Goal: Find specific page/section: Find specific page/section

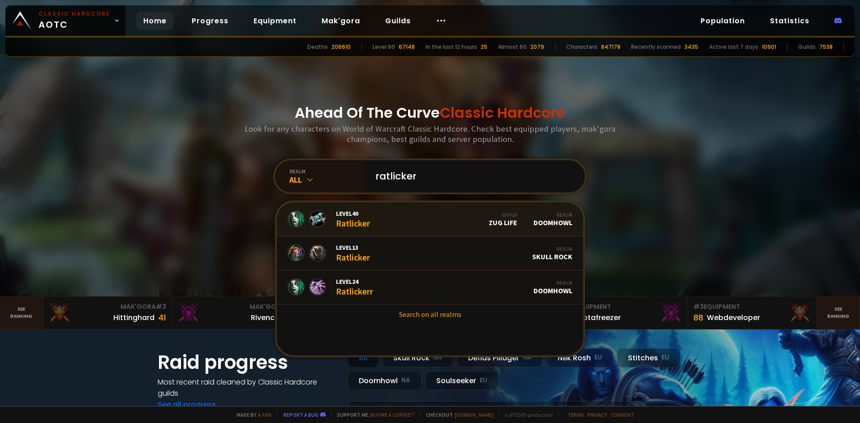
type input "ratlicker"
click at [398, 224] on link "Level 40 Ratlicker Guild Zug Life Realm Doomhowl" at bounding box center [430, 220] width 307 height 34
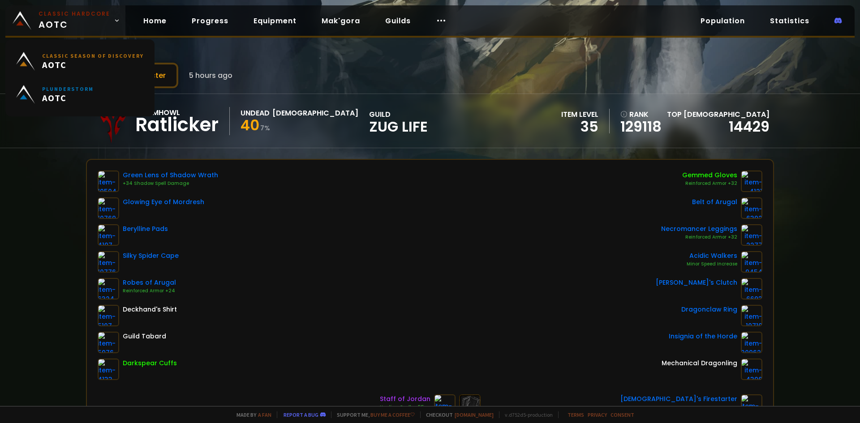
click at [91, 16] on small "Classic Hardcore" at bounding box center [75, 14] width 72 height 8
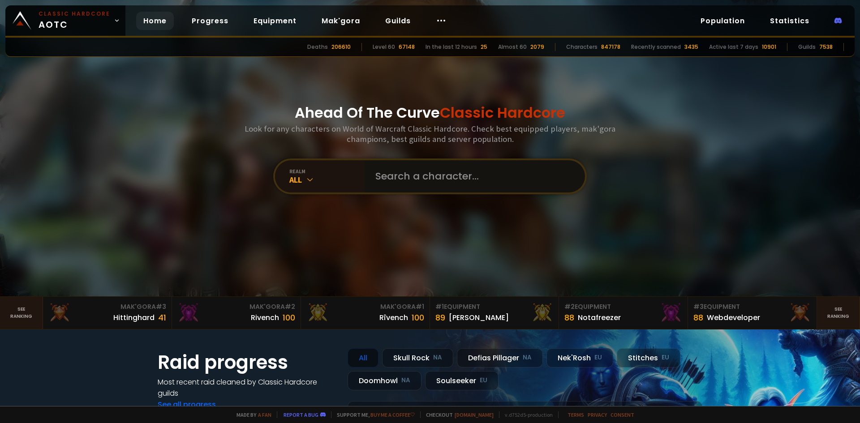
click at [411, 179] on input "text" at bounding box center [472, 176] width 204 height 32
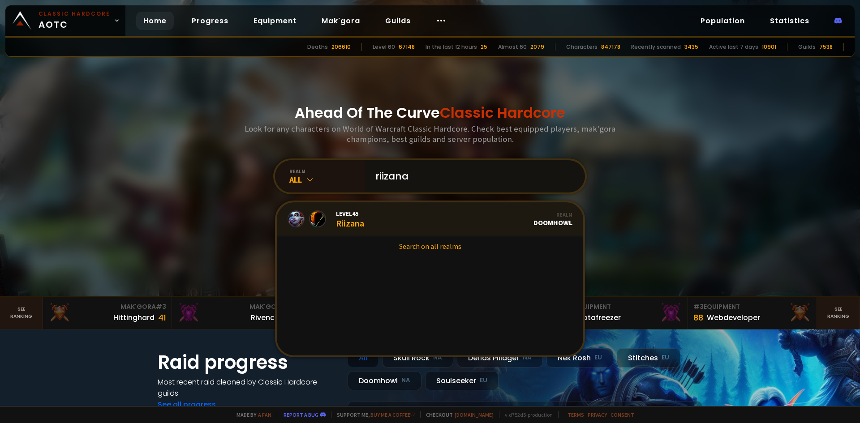
type input "riizana"
click at [381, 226] on link "Level 45 Riizana Realm Doomhowl" at bounding box center [430, 220] width 307 height 34
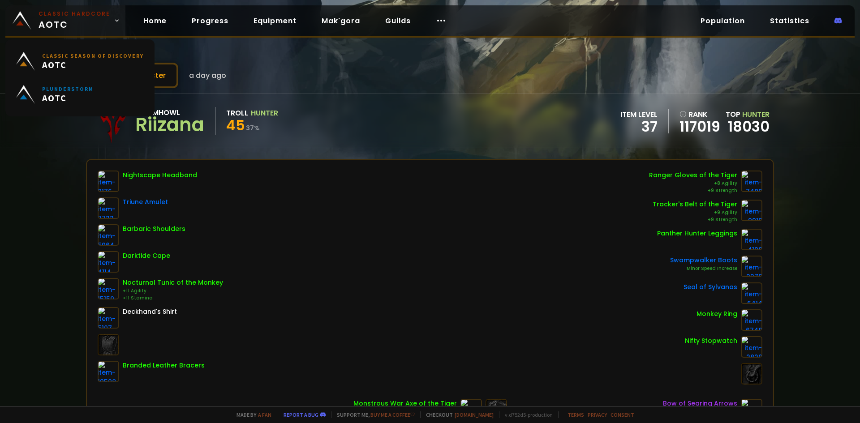
click at [93, 21] on span "Classic Hardcore AOTC" at bounding box center [75, 21] width 72 height 22
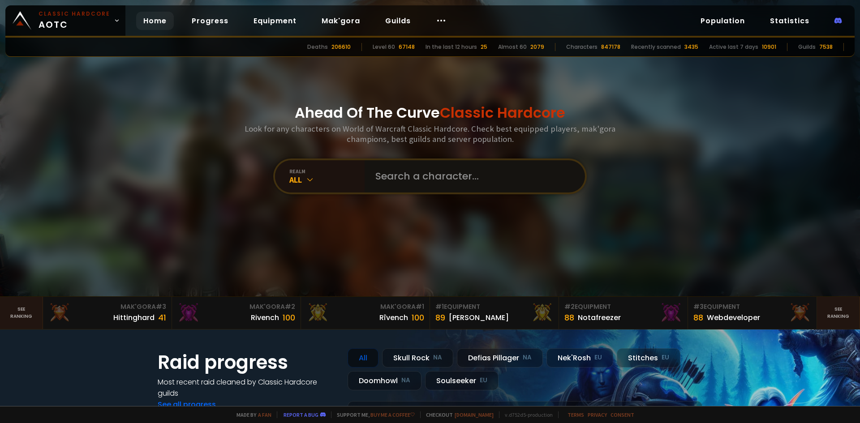
click at [413, 178] on input "text" at bounding box center [472, 176] width 204 height 32
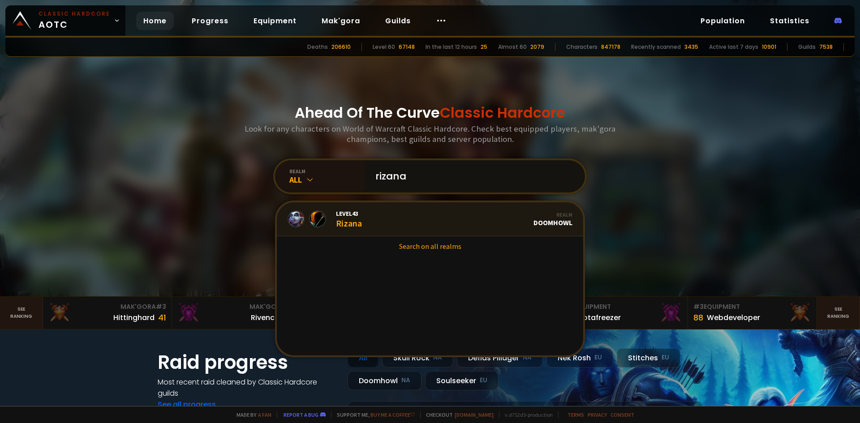
type input "rizana"
click at [380, 220] on link "Level 43 Rizana Realm Doomhowl" at bounding box center [430, 220] width 307 height 34
